Goal: Find specific page/section: Find specific page/section

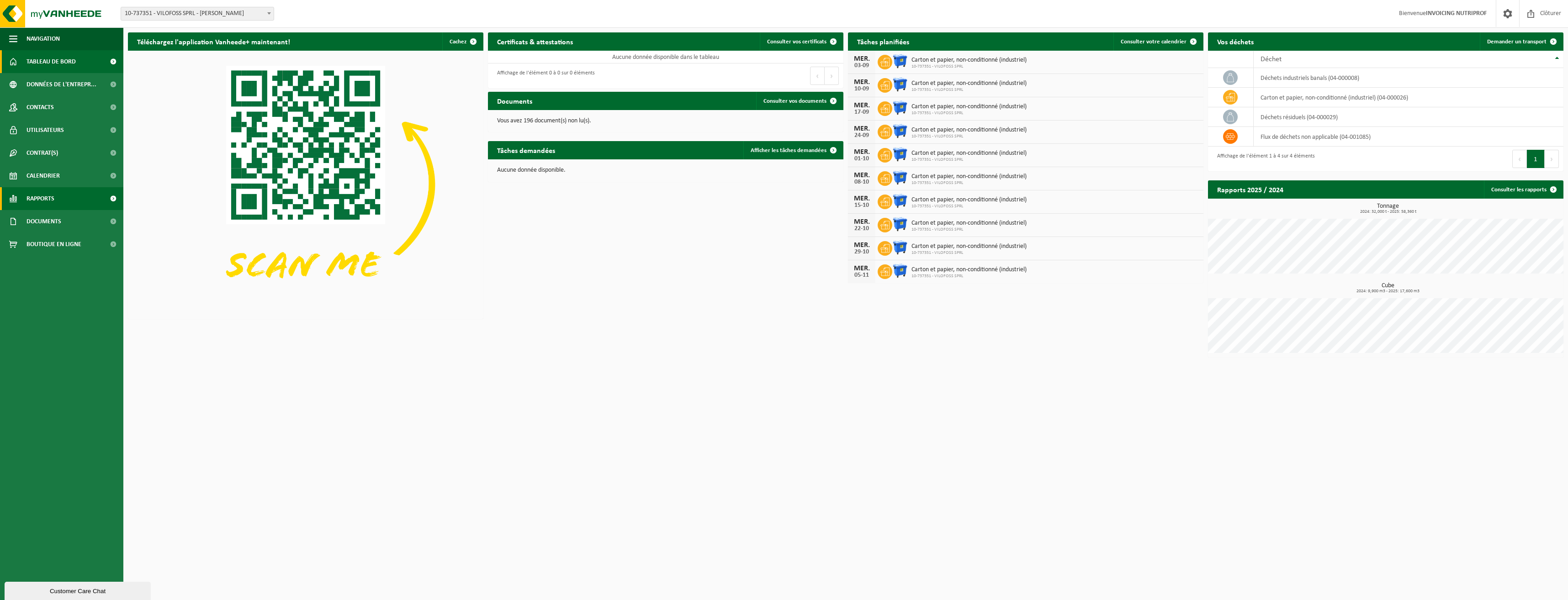
click at [44, 201] on span "Rapports" at bounding box center [41, 199] width 28 height 23
click at [57, 224] on span "Sous forme de graphique" at bounding box center [62, 222] width 68 height 17
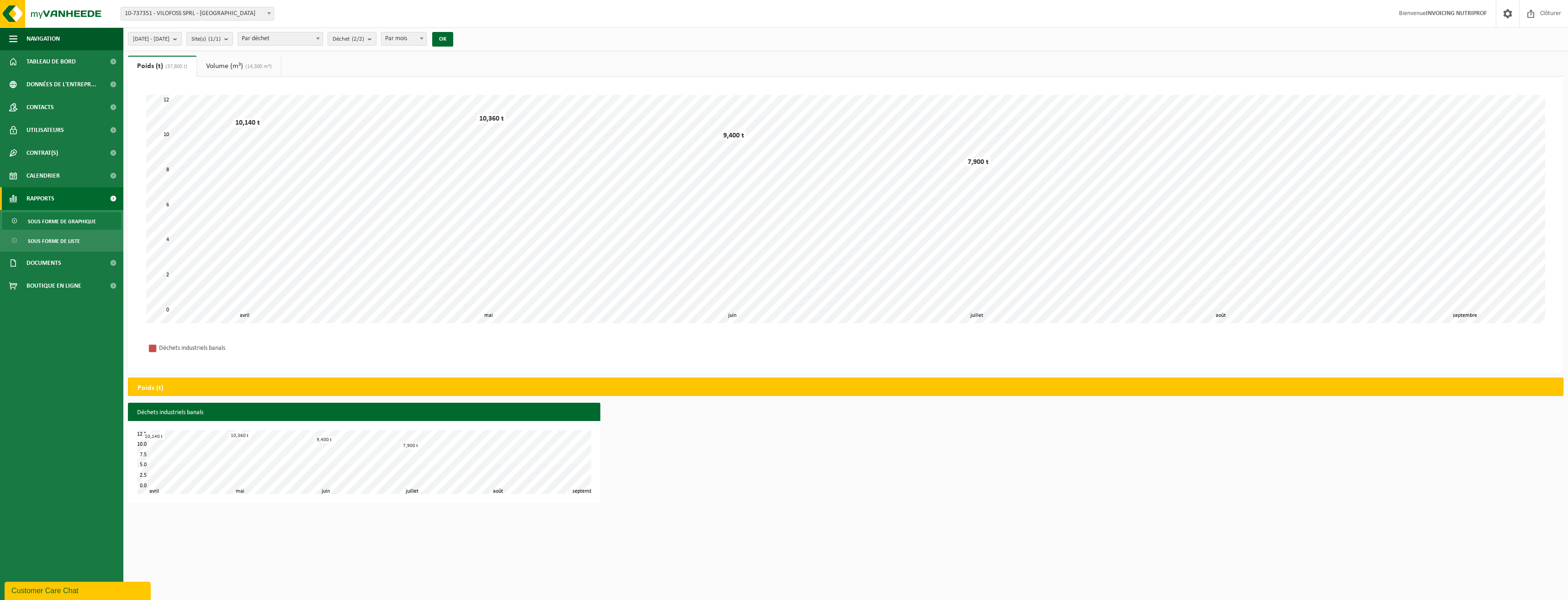
click at [227, 67] on link "Volume (m³) (14,300 m³)" at bounding box center [239, 66] width 84 height 21
click at [154, 66] on link "Poids (t) (37,800 t)" at bounding box center [162, 66] width 67 height 21
